Goal: Task Accomplishment & Management: Manage account settings

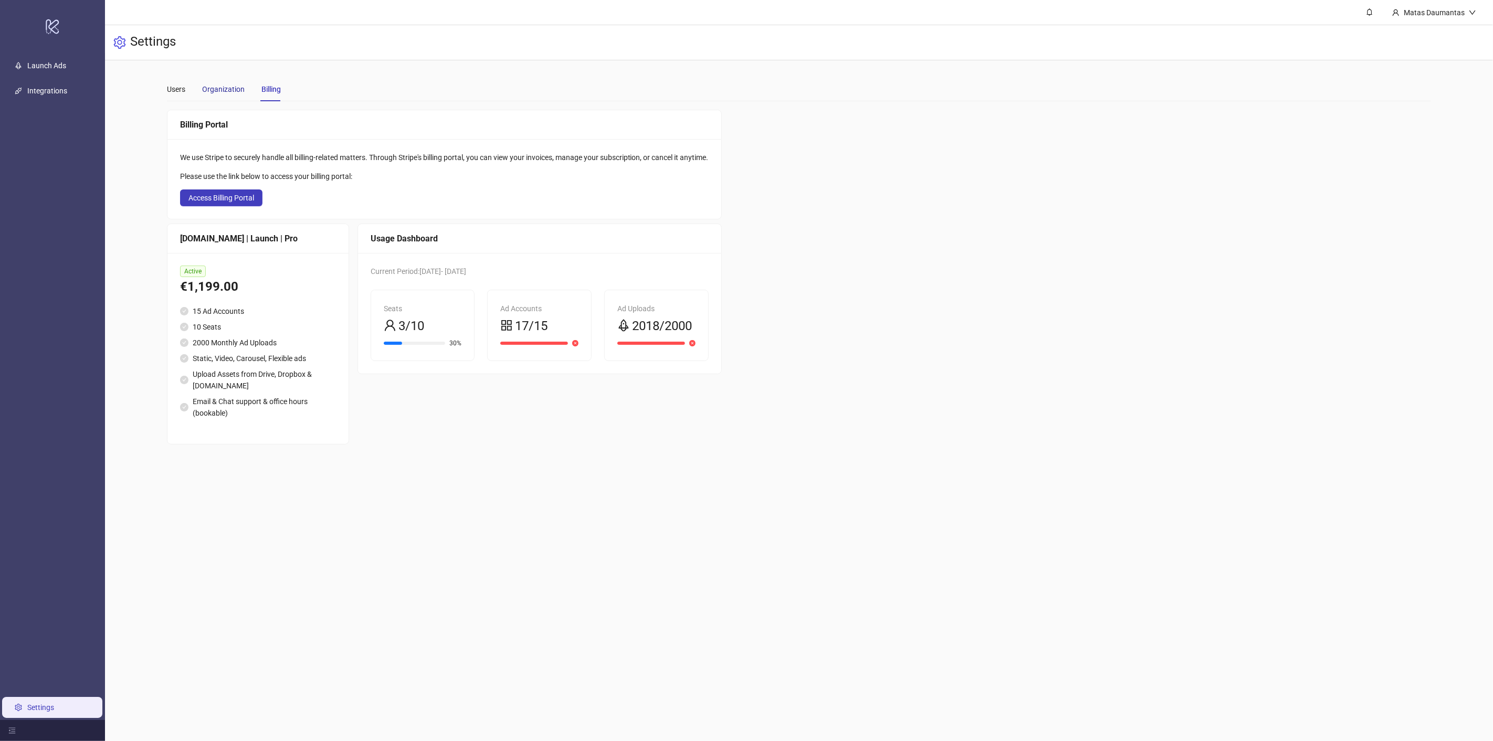
click at [229, 93] on div "Organization" at bounding box center [223, 89] width 43 height 12
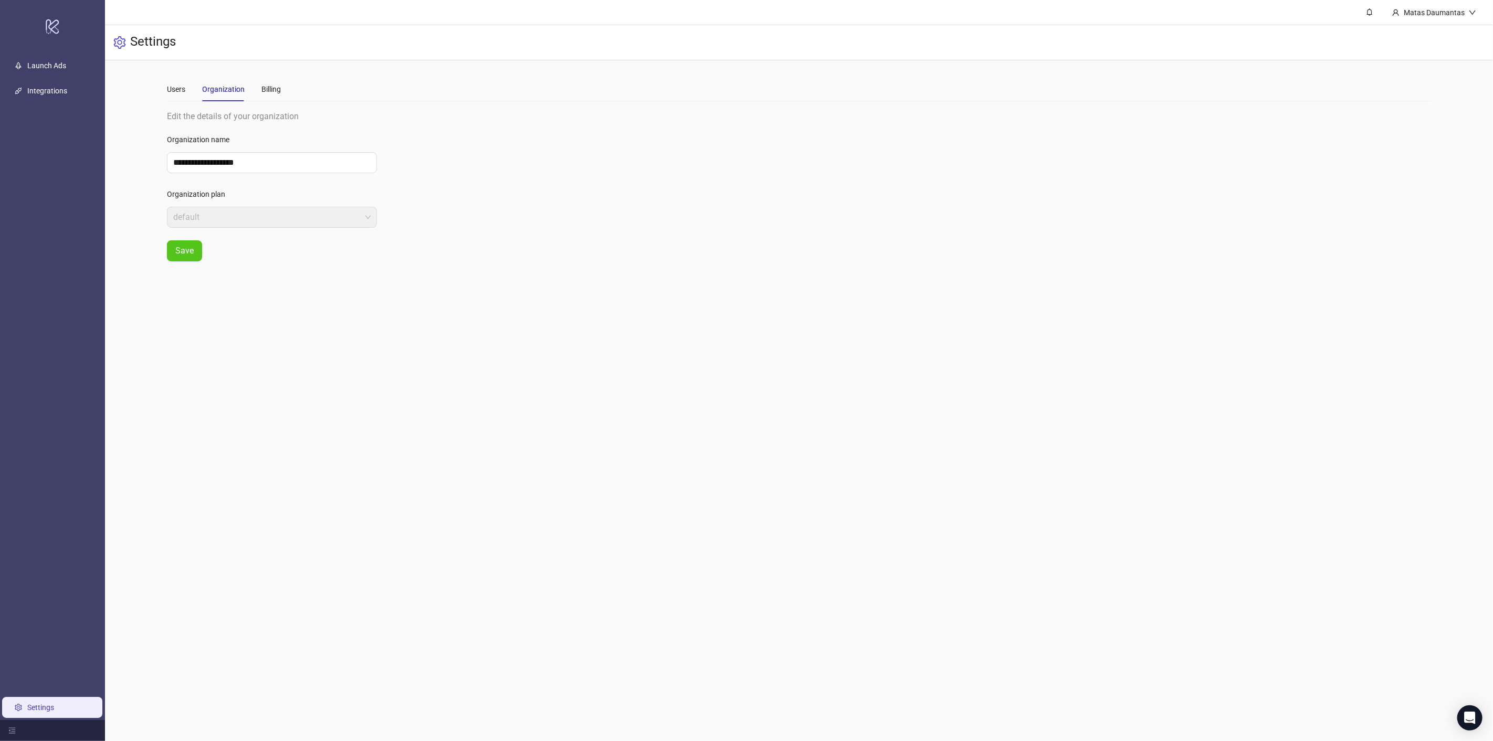
click at [190, 88] on div "Users Organization Billing" at bounding box center [224, 89] width 114 height 24
click at [172, 88] on div "Users" at bounding box center [176, 89] width 18 height 12
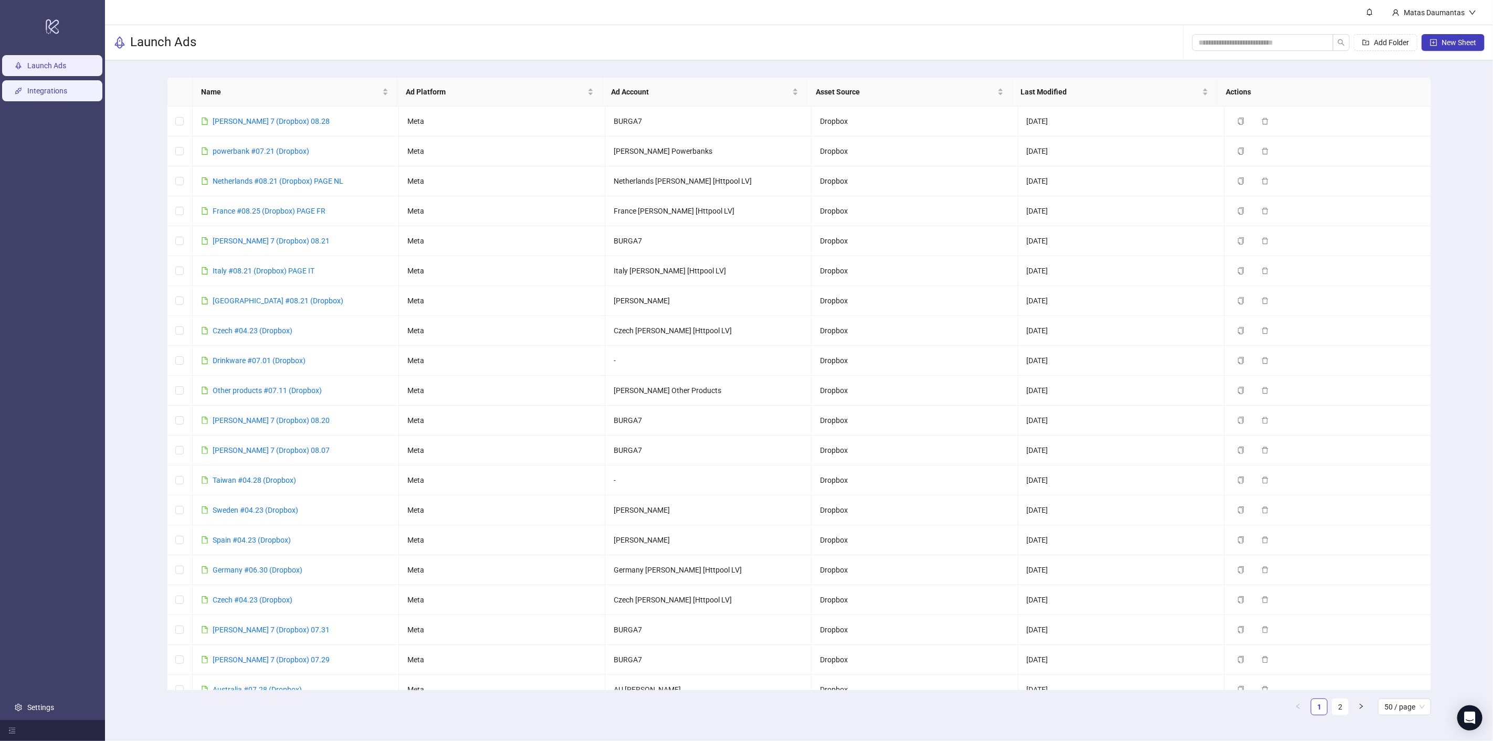
click at [29, 89] on link "Integrations" at bounding box center [47, 91] width 40 height 8
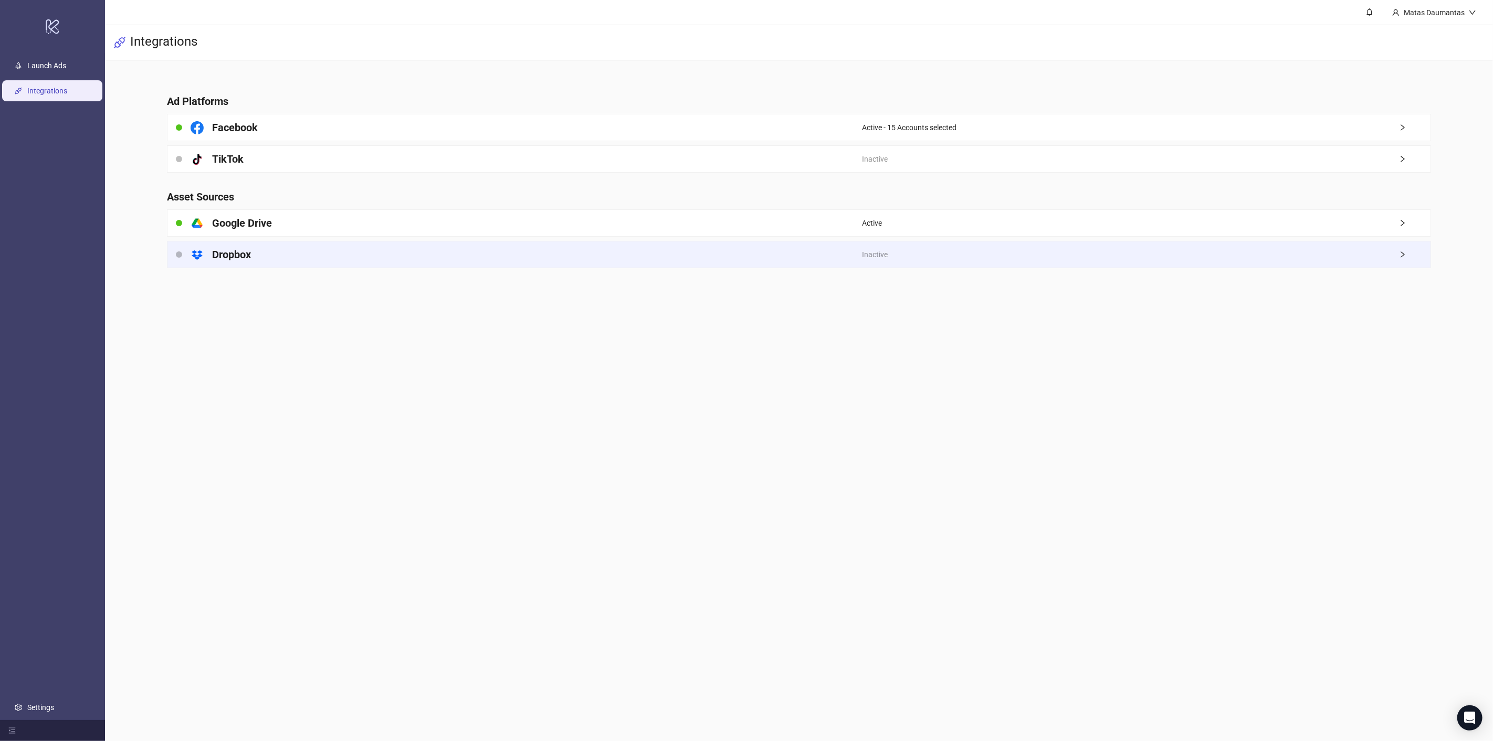
click at [434, 250] on div "platform/dropbox Dropbox" at bounding box center [515, 255] width 695 height 26
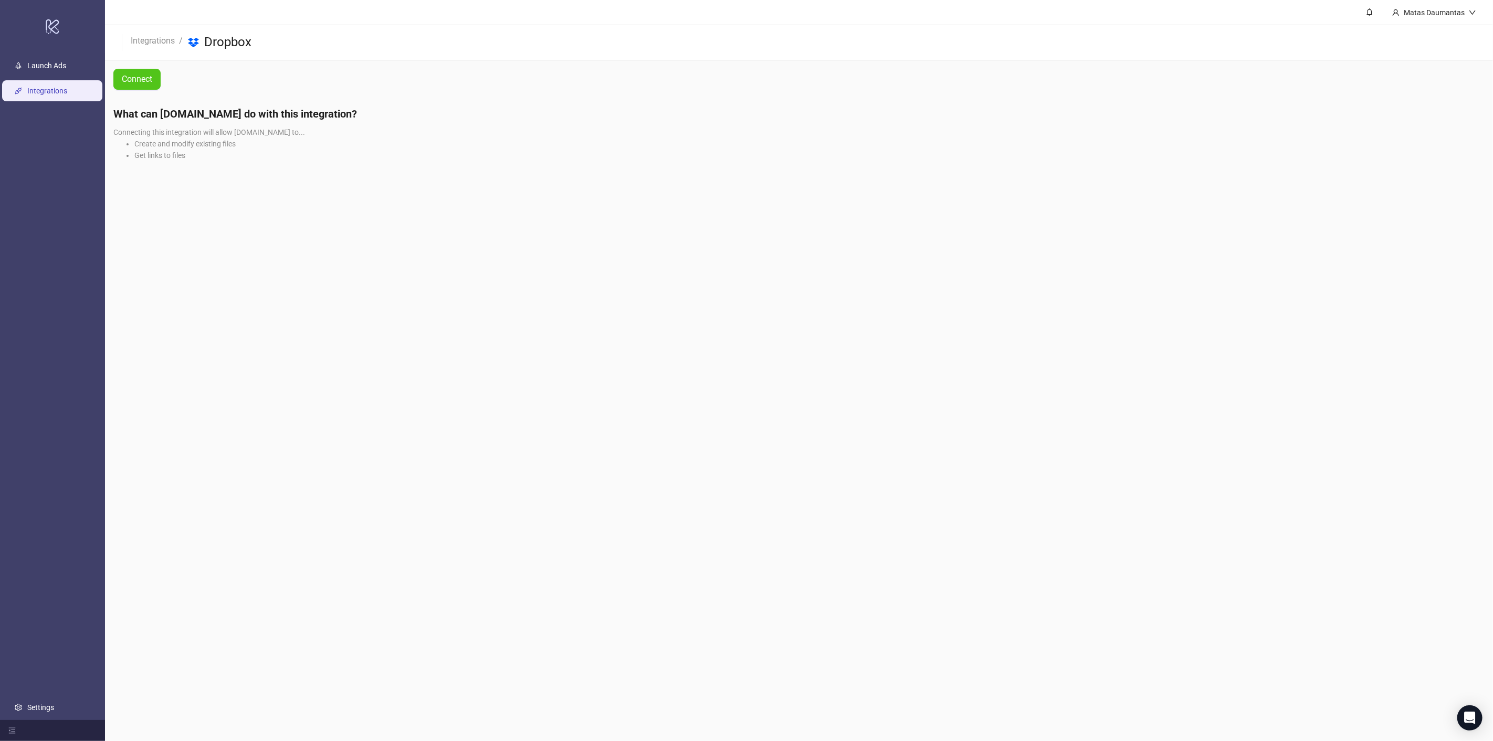
click at [66, 95] on link "Integrations" at bounding box center [47, 91] width 40 height 8
